Goal: Entertainment & Leisure: Consume media (video, audio)

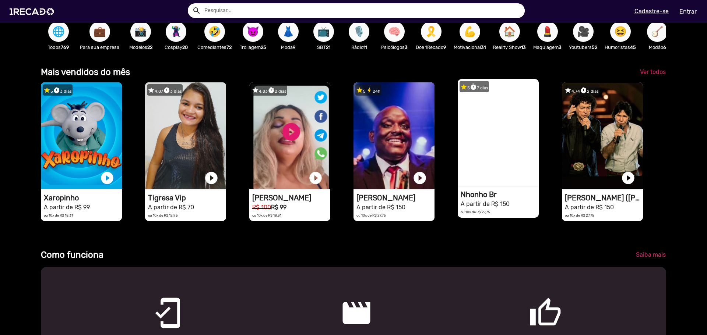
scroll to position [221, 0]
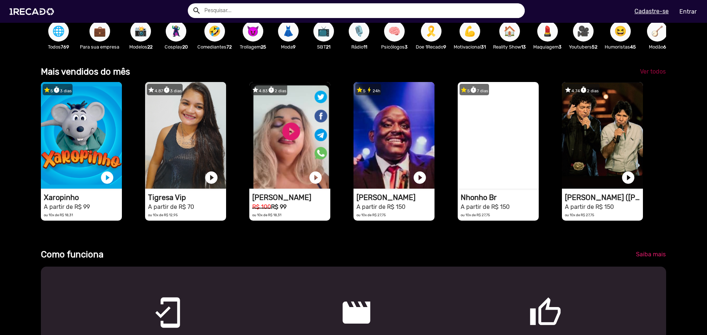
click at [657, 75] on span "Ver todos" at bounding box center [653, 71] width 26 height 7
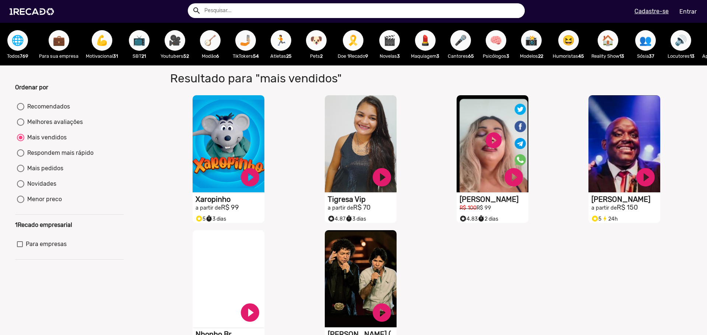
click at [170, 46] on span "🎥" at bounding box center [175, 40] width 13 height 21
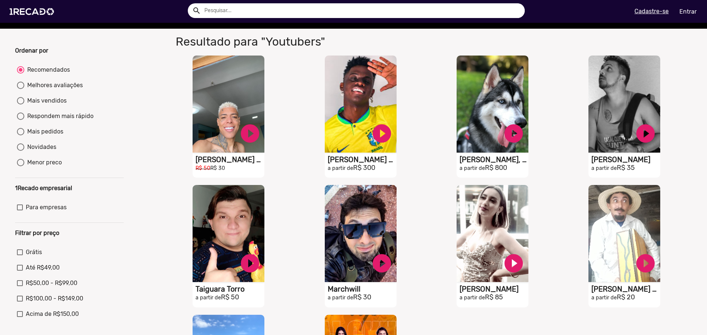
scroll to position [74, 0]
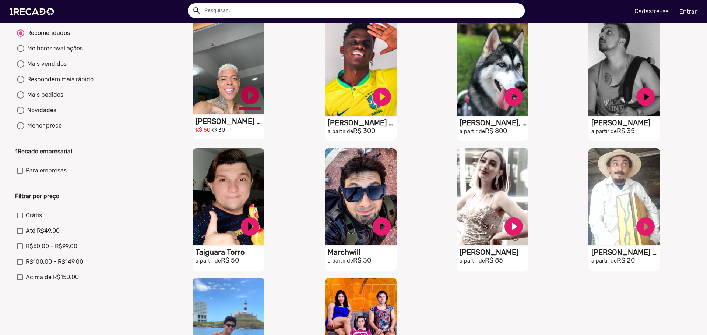
click at [249, 103] on link "play_circle_filled" at bounding box center [250, 95] width 22 height 22
click at [250, 104] on link "pause_circle" at bounding box center [250, 95] width 22 height 22
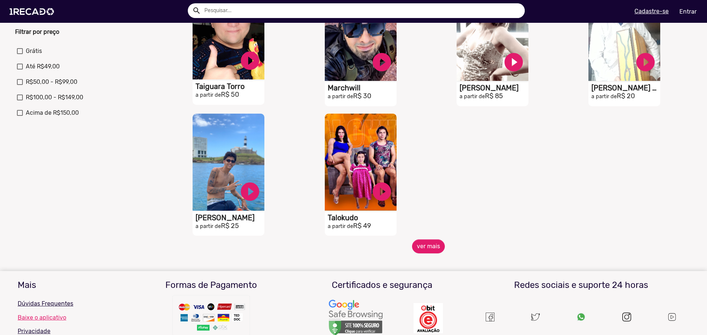
scroll to position [258, 0]
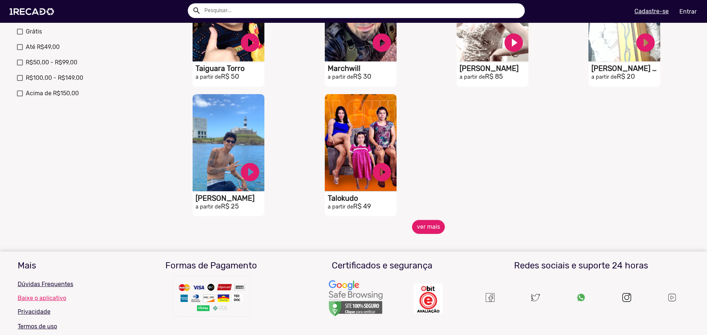
radio input "false"
radio input "true"
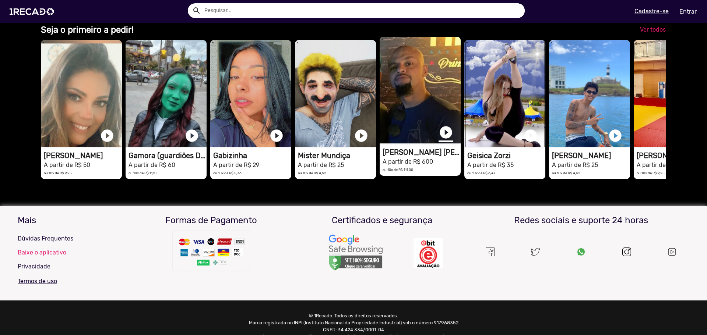
click at [442, 140] on link "play_circle_filled" at bounding box center [445, 132] width 15 height 15
click at [440, 140] on link "pause_circle" at bounding box center [445, 132] width 15 height 15
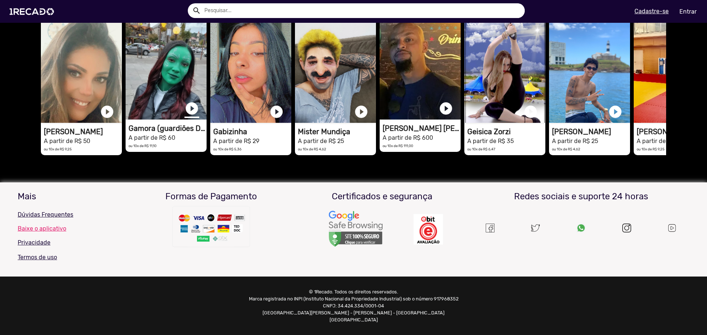
click at [189, 111] on link "play_circle_filled" at bounding box center [191, 108] width 15 height 15
